Goal: Check status: Check status

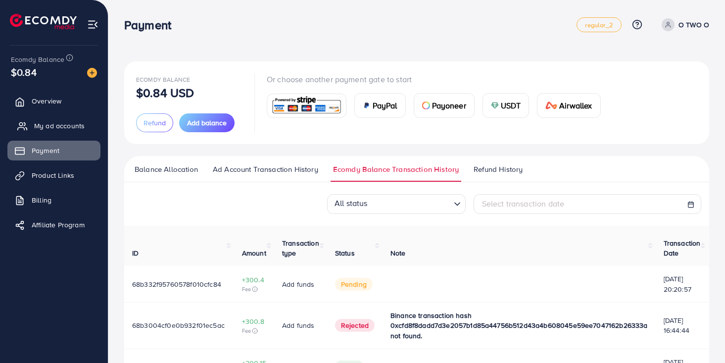
click at [69, 126] on span "My ad accounts" at bounding box center [59, 126] width 51 height 10
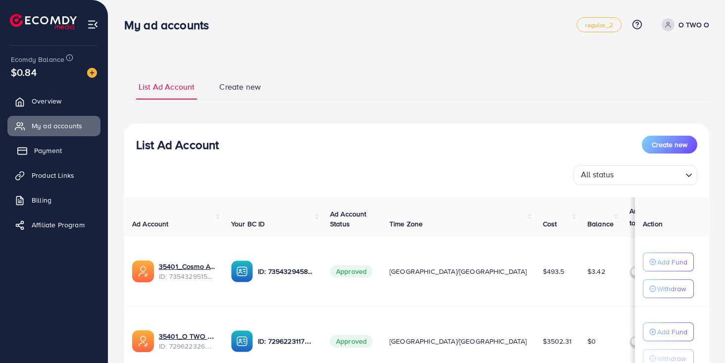
click at [71, 148] on link "Payment" at bounding box center [53, 151] width 93 height 20
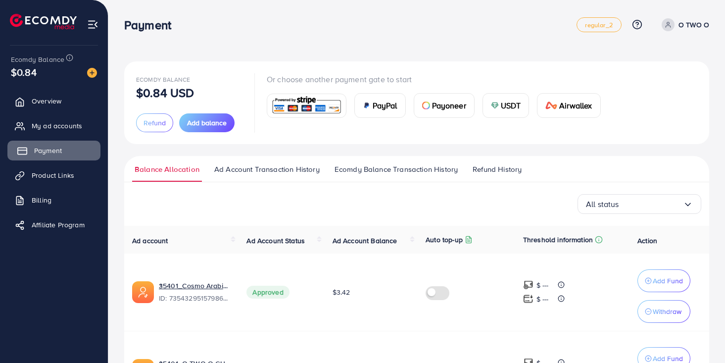
click at [52, 149] on span "Payment" at bounding box center [48, 151] width 28 height 10
click at [380, 164] on span "Ecomdy Balance Transaction History" at bounding box center [396, 169] width 123 height 11
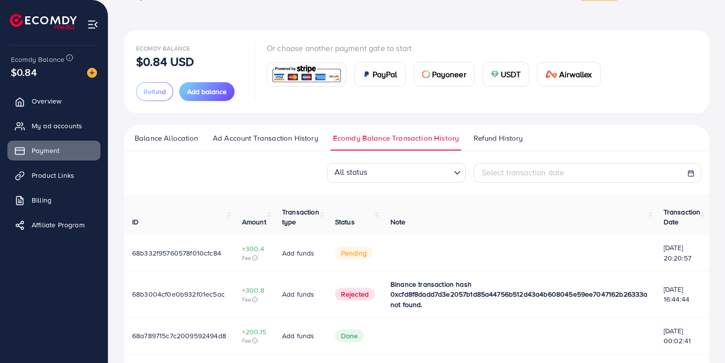
scroll to position [25, 0]
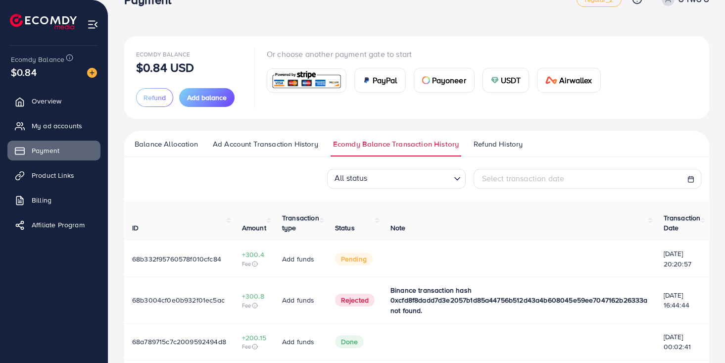
click at [177, 257] on span "68b332f95760578f010cfc84" at bounding box center [176, 259] width 89 height 10
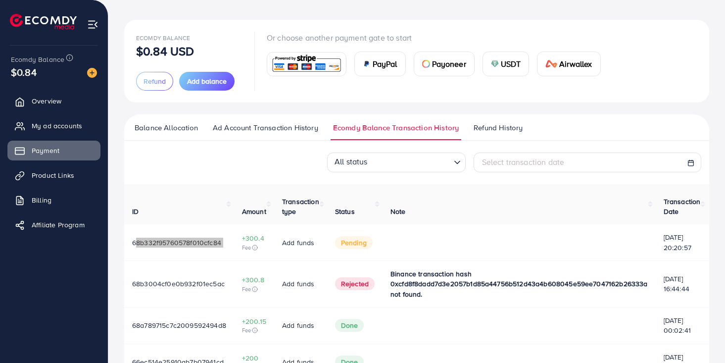
scroll to position [40, 0]
